Goal: Submit feedback/report problem

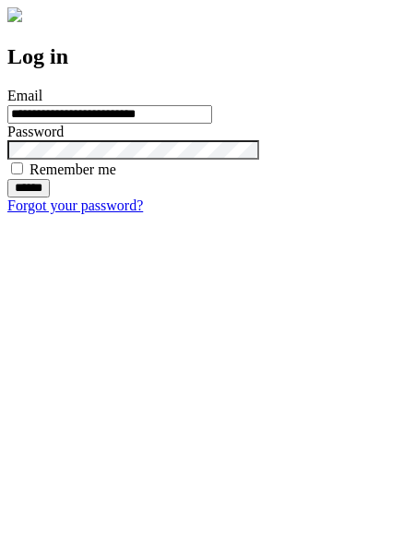
type input "**********"
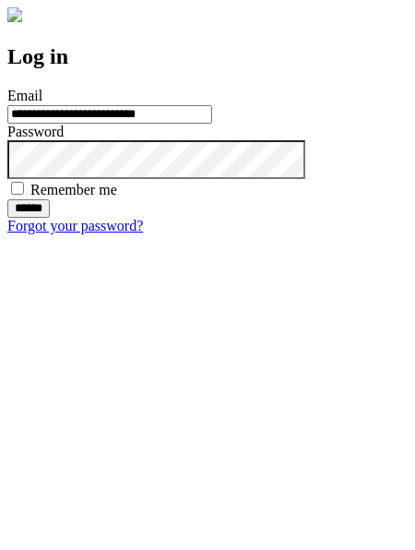
click at [50, 218] on input "******" at bounding box center [28, 208] width 42 height 18
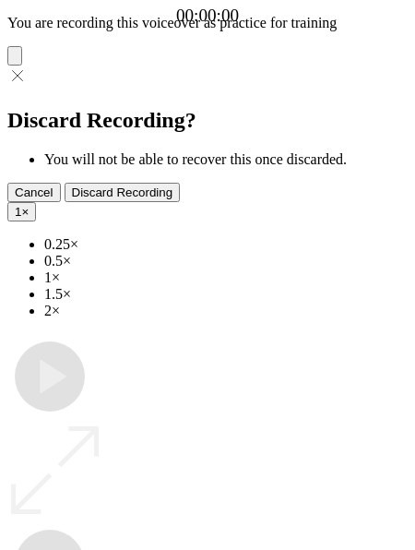
type input "**********"
